Goal: Transaction & Acquisition: Book appointment/travel/reservation

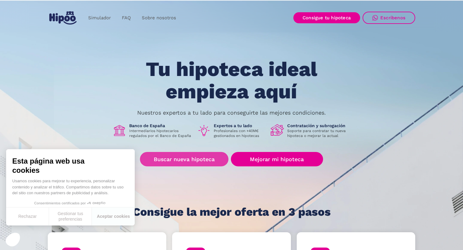
click at [201, 164] on link "Buscar nueva hipoteca" at bounding box center [184, 159] width 89 height 14
